Goal: Book appointment/travel/reservation

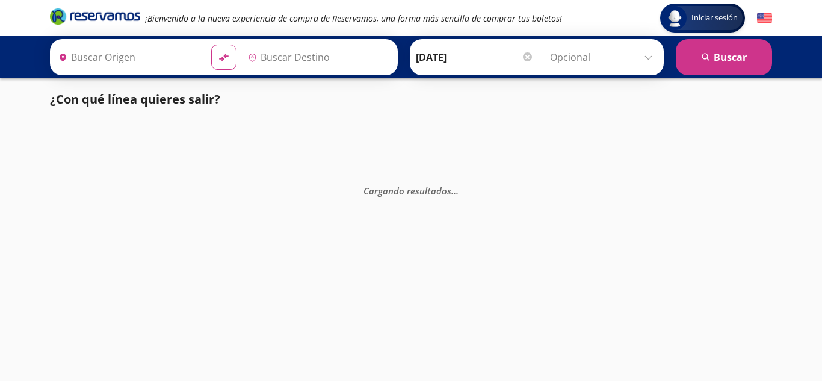
type input "[GEOGRAPHIC_DATA], [GEOGRAPHIC_DATA]"
type input "[PERSON_NAME], [GEOGRAPHIC_DATA]"
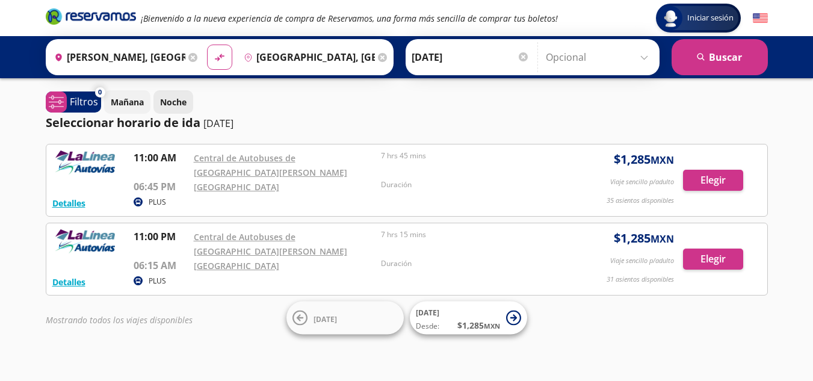
click at [176, 105] on p "Noche" at bounding box center [173, 102] width 26 height 13
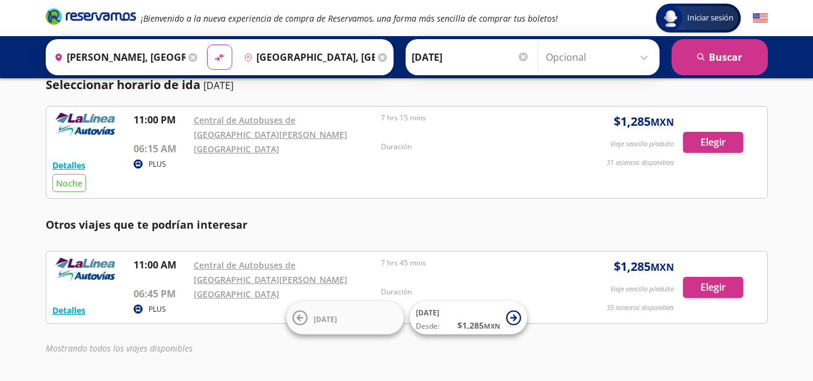
scroll to position [17, 0]
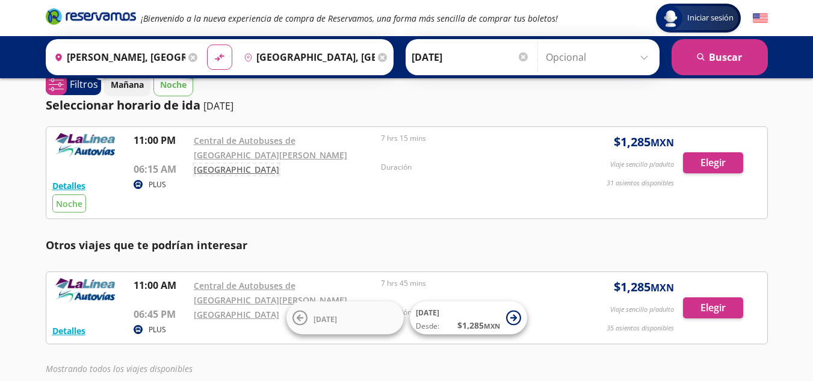
click at [237, 168] on link "[GEOGRAPHIC_DATA]" at bounding box center [236, 169] width 85 height 11
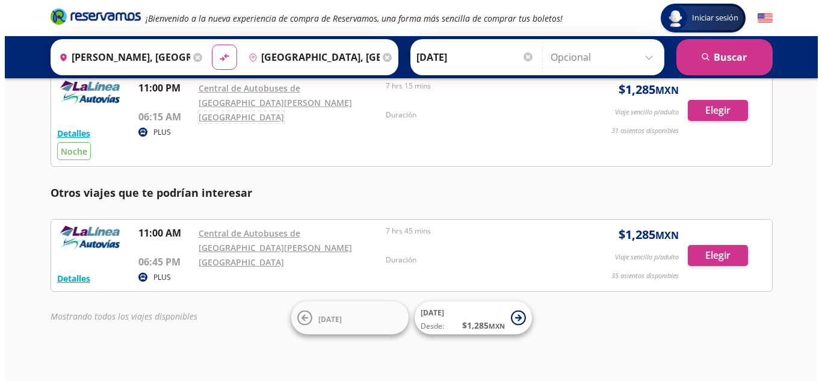
scroll to position [78, 0]
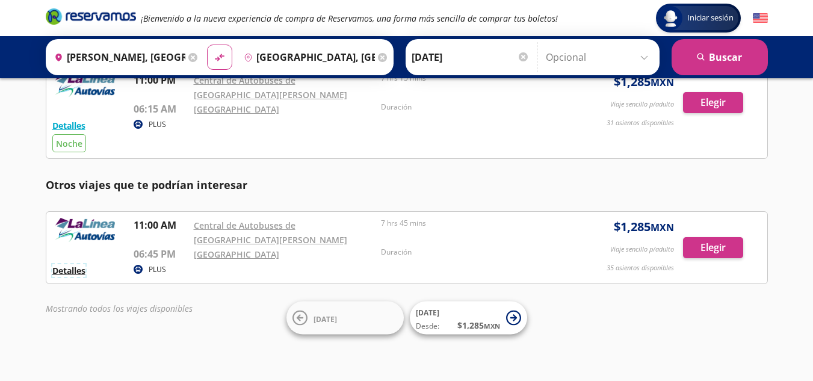
click at [75, 270] on button "Detalles" at bounding box center [68, 270] width 33 height 13
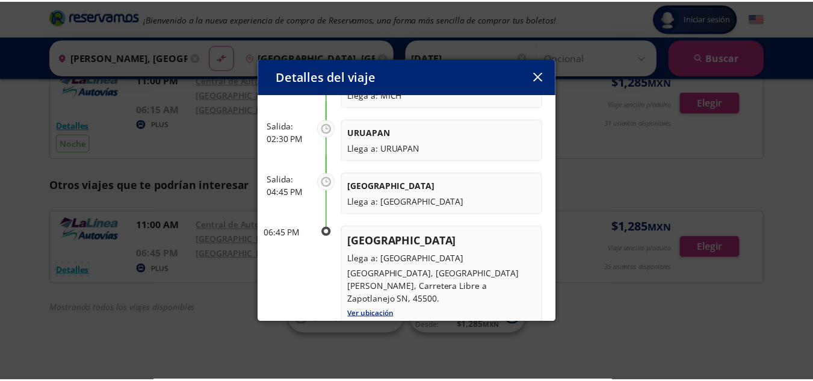
scroll to position [269, 0]
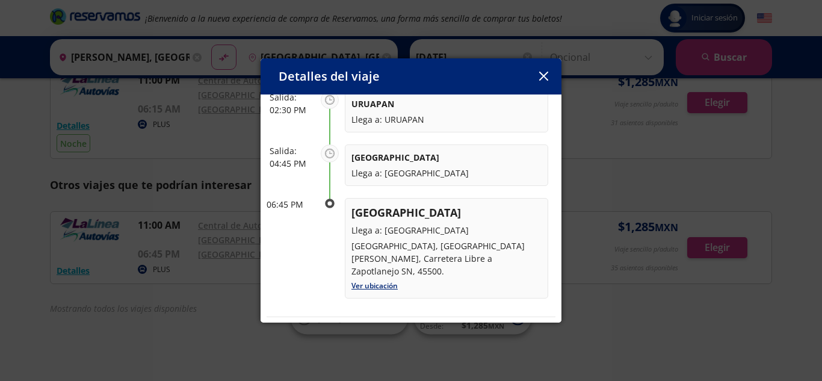
click at [538, 73] on button "button" at bounding box center [543, 76] width 18 height 18
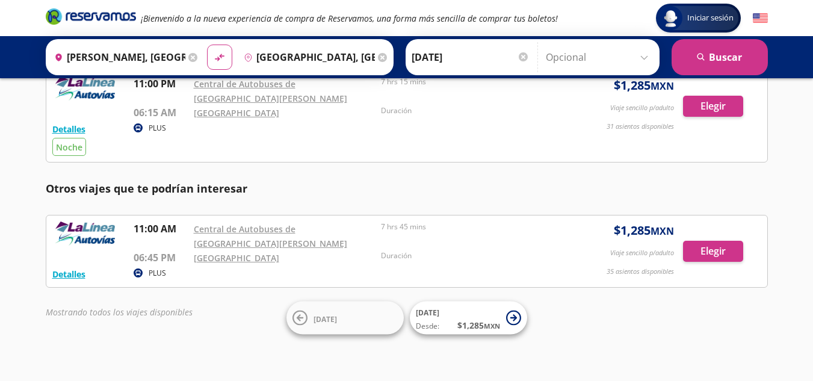
scroll to position [78, 0]
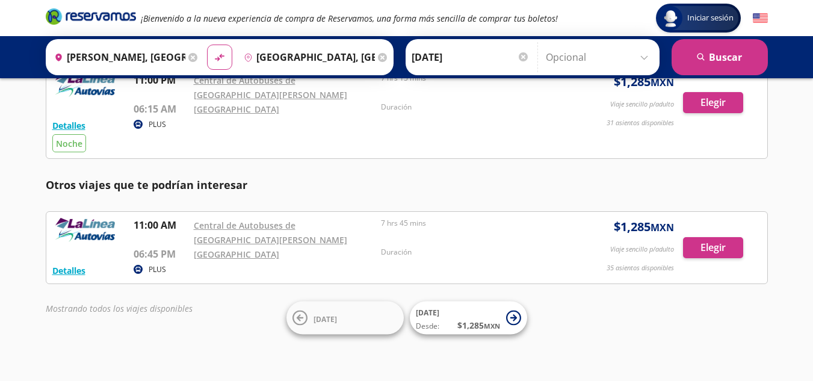
click at [463, 53] on input "[DATE]" at bounding box center [471, 57] width 118 height 30
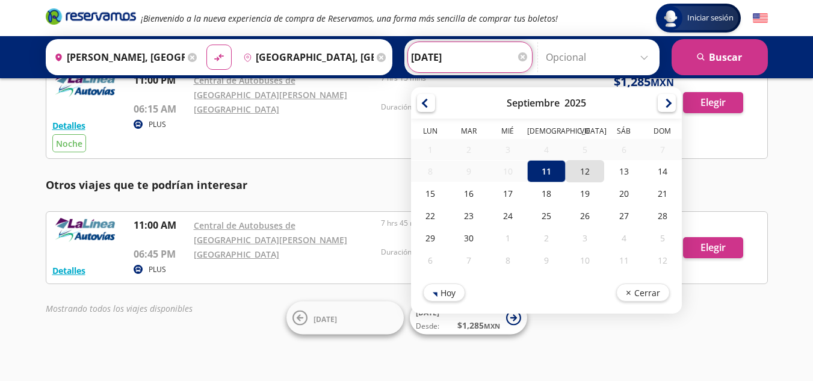
click at [573, 171] on div "12" at bounding box center [585, 171] width 39 height 22
type input "[DATE]"
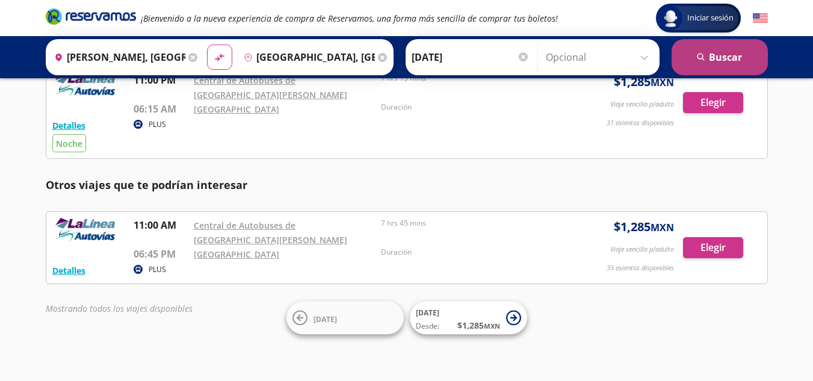
click at [723, 58] on button "search [GEOGRAPHIC_DATA]" at bounding box center [720, 57] width 96 height 36
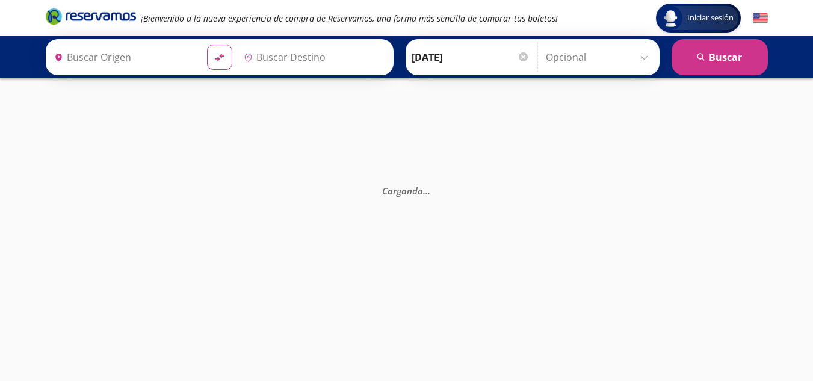
type input "[PERSON_NAME], [GEOGRAPHIC_DATA]"
type input "[GEOGRAPHIC_DATA], [GEOGRAPHIC_DATA]"
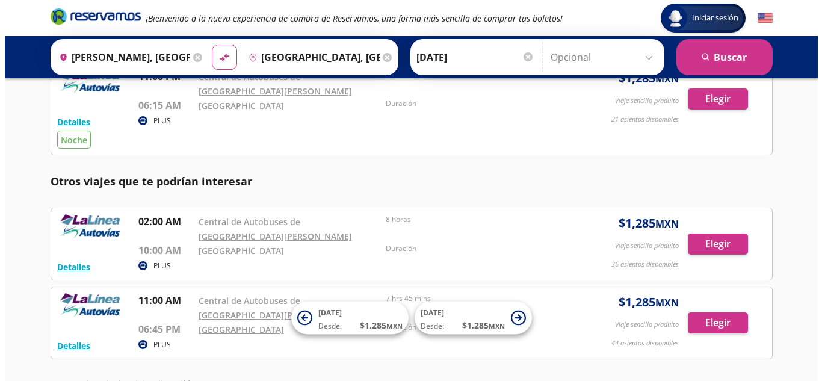
scroll to position [60, 0]
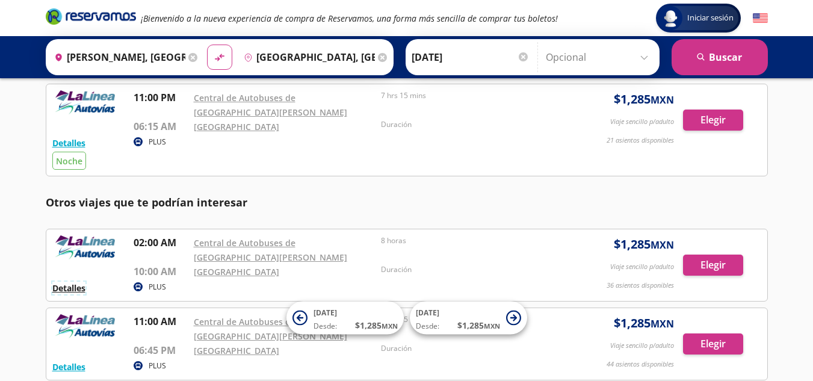
click at [75, 287] on button "Detalles" at bounding box center [68, 288] width 33 height 13
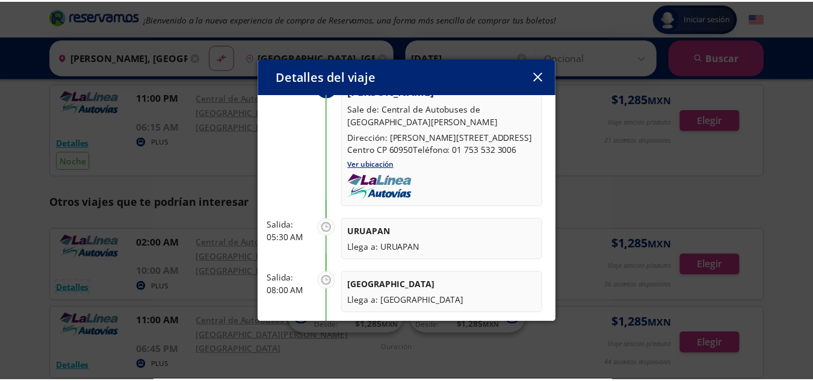
scroll to position [0, 0]
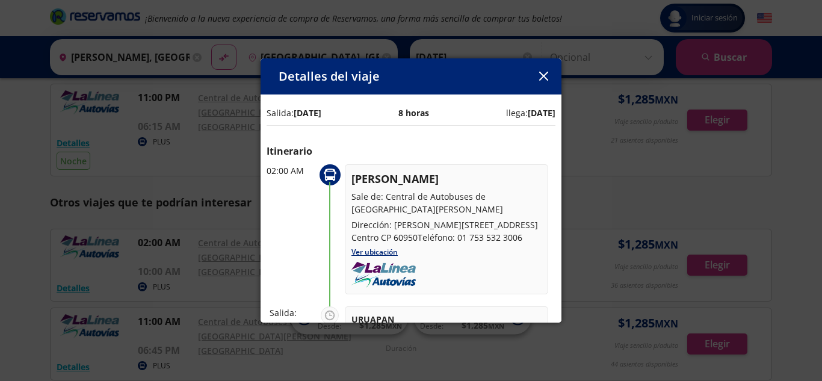
click at [546, 77] on icon "button" at bounding box center [543, 76] width 9 height 9
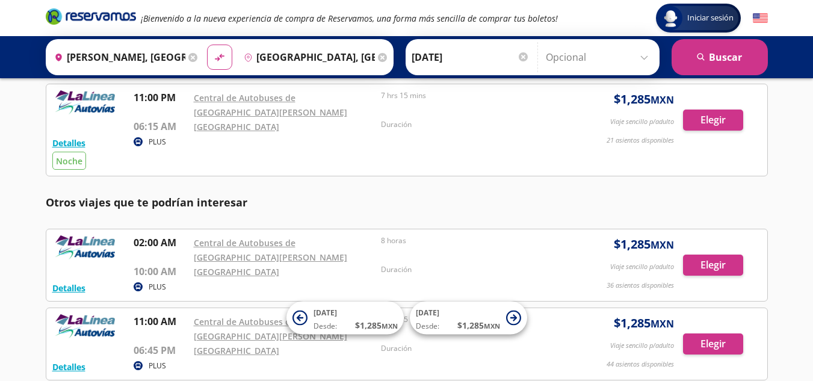
click at [546, 77] on div "Origen heroicons:map-pin-20-solid [PERSON_NAME], [GEOGRAPHIC_DATA] Destino pin-…" at bounding box center [406, 57] width 813 height 42
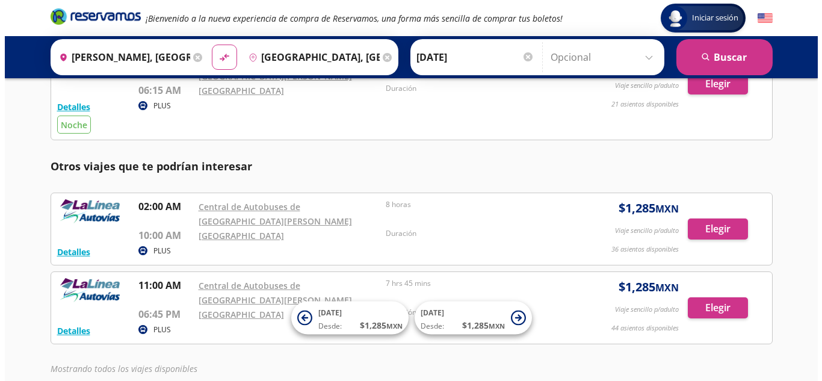
scroll to position [156, 0]
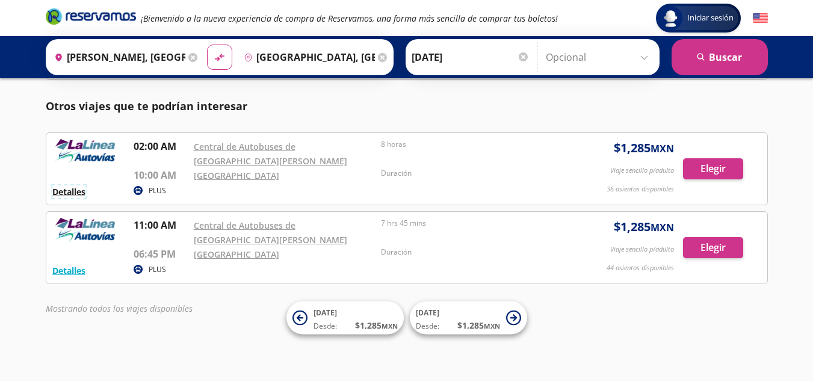
click at [73, 191] on button "Detalles" at bounding box center [68, 191] width 33 height 13
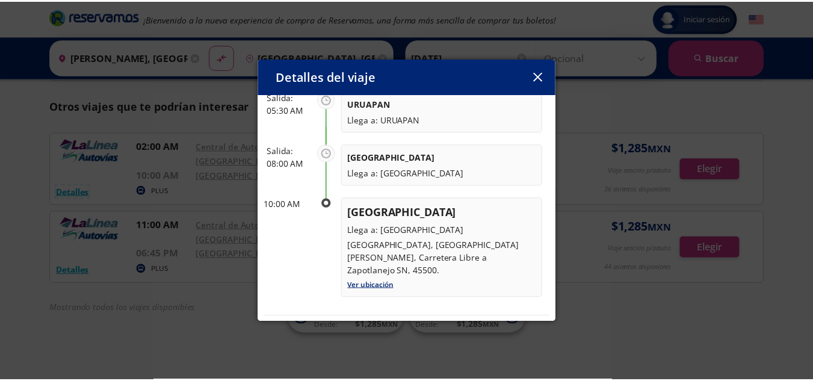
scroll to position [0, 0]
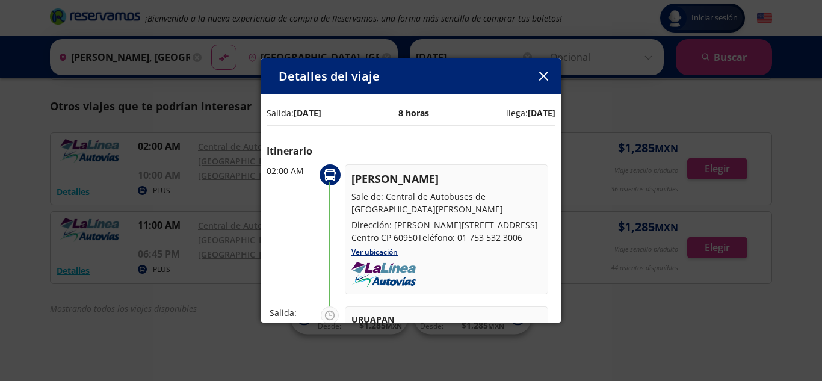
click at [545, 78] on icon "button" at bounding box center [543, 76] width 9 height 9
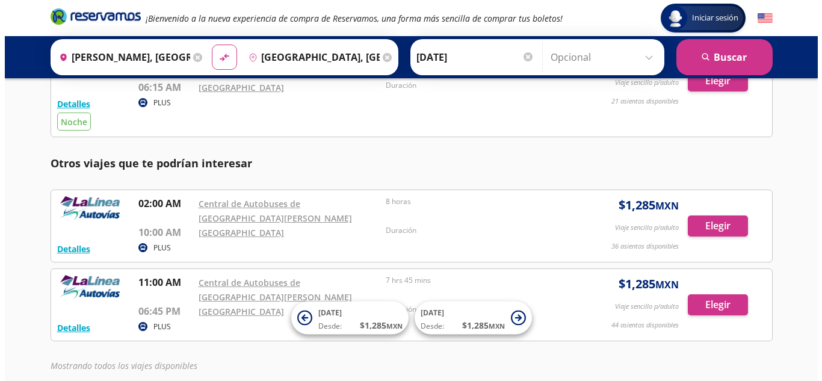
scroll to position [120, 0]
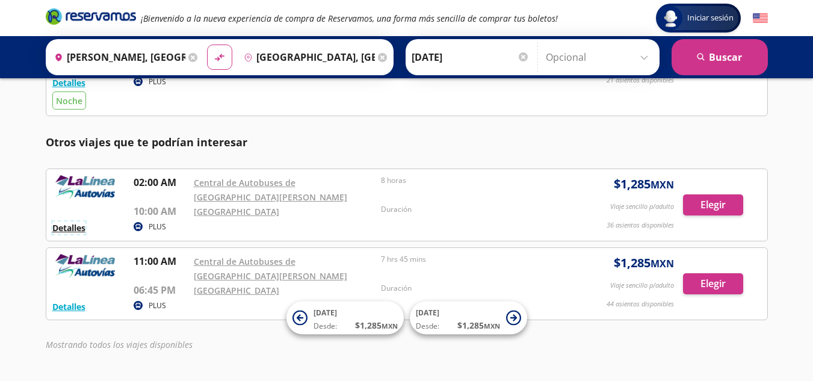
click at [64, 227] on button "Detalles" at bounding box center [68, 227] width 33 height 13
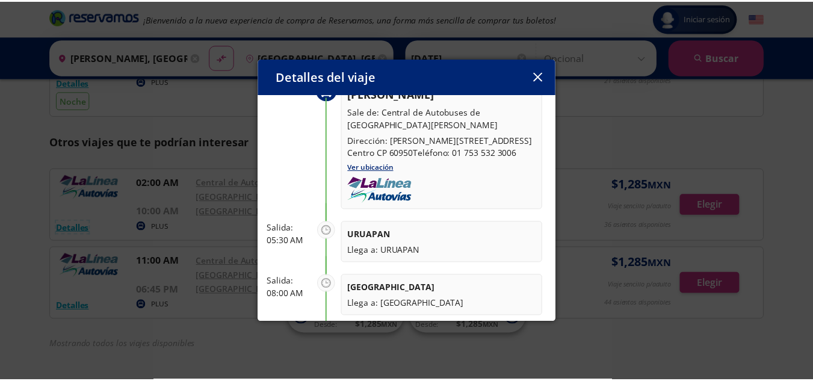
scroll to position [215, 0]
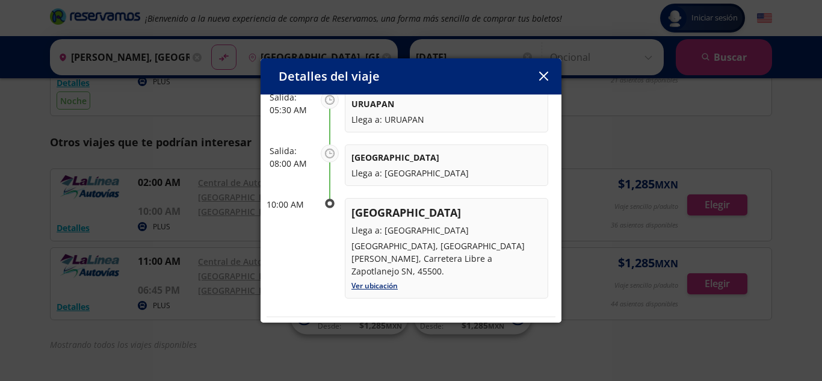
click at [544, 79] on icon "button" at bounding box center [543, 76] width 9 height 9
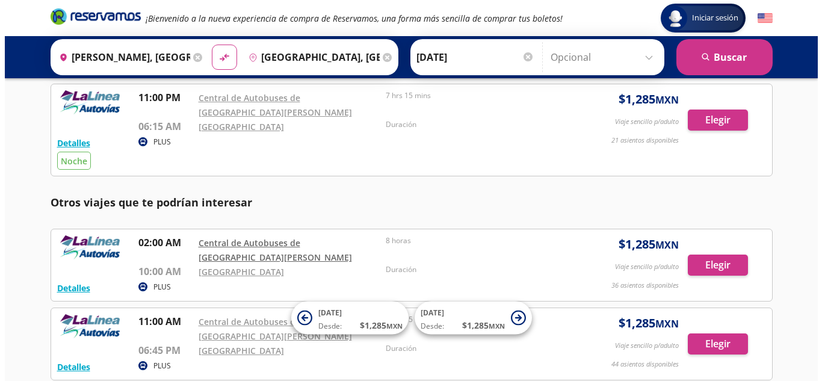
scroll to position [0, 0]
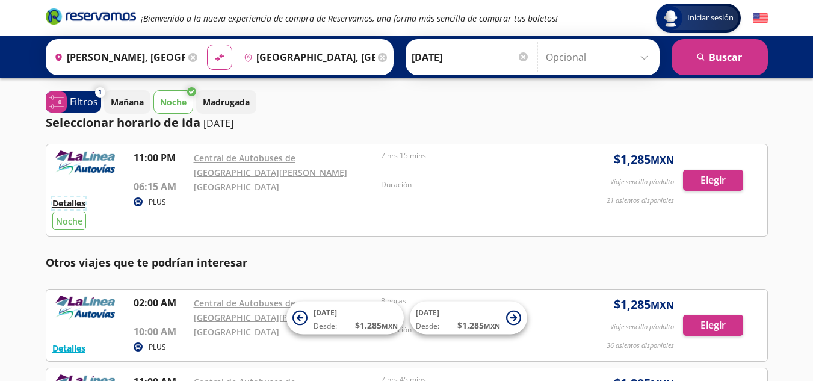
click at [65, 203] on button "Detalles" at bounding box center [68, 203] width 33 height 13
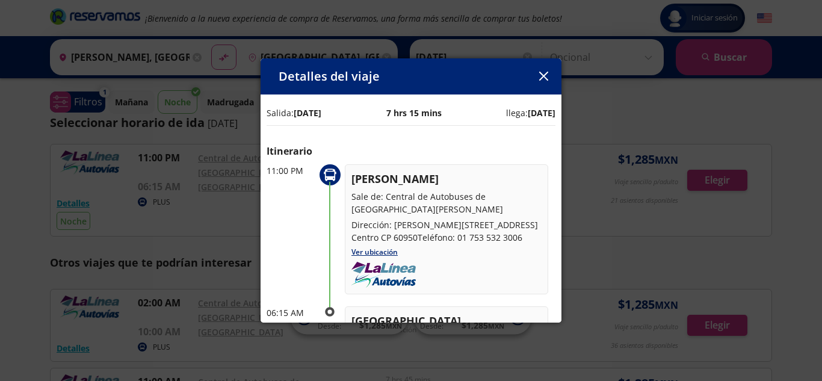
click at [585, 274] on div "Detalles del viaje Salida: [DATE] 7 hrs 15 mins llega: [DATE] Itinerario 11:00 …" at bounding box center [411, 190] width 822 height 381
